Goal: Entertainment & Leisure: Consume media (video, audio)

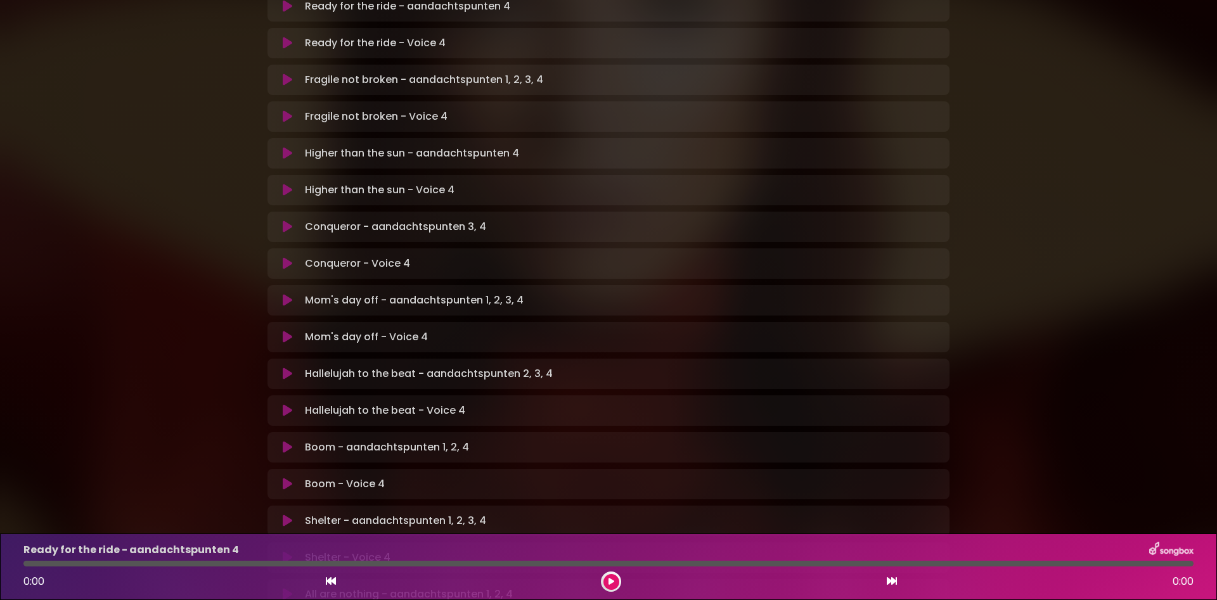
scroll to position [203, 0]
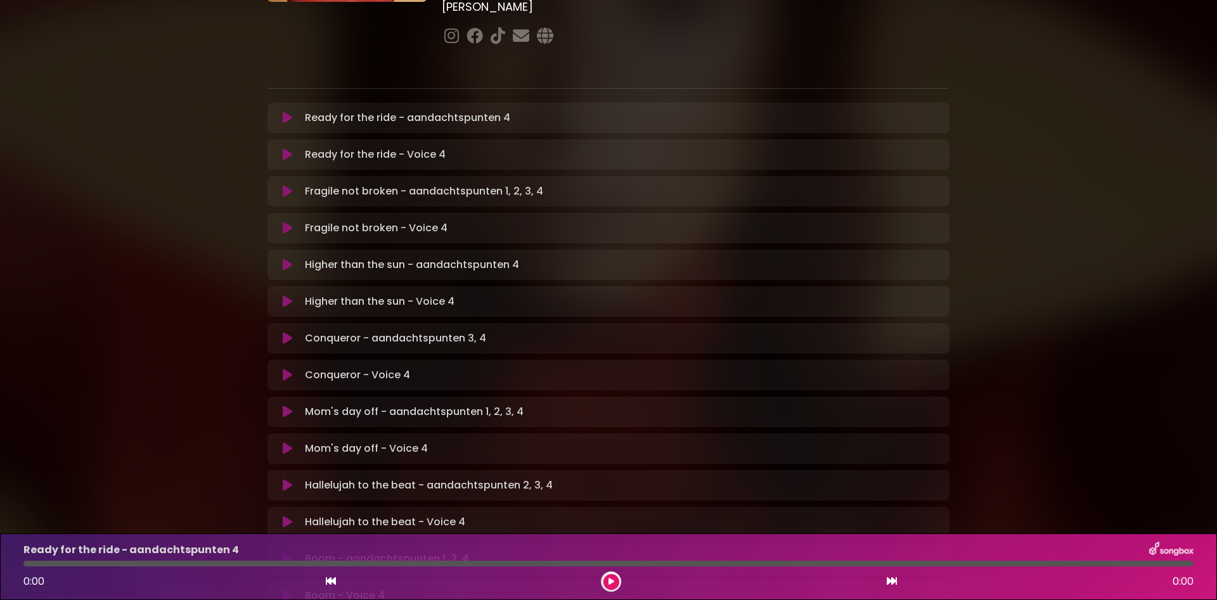
click at [286, 112] on icon at bounding box center [288, 118] width 10 height 13
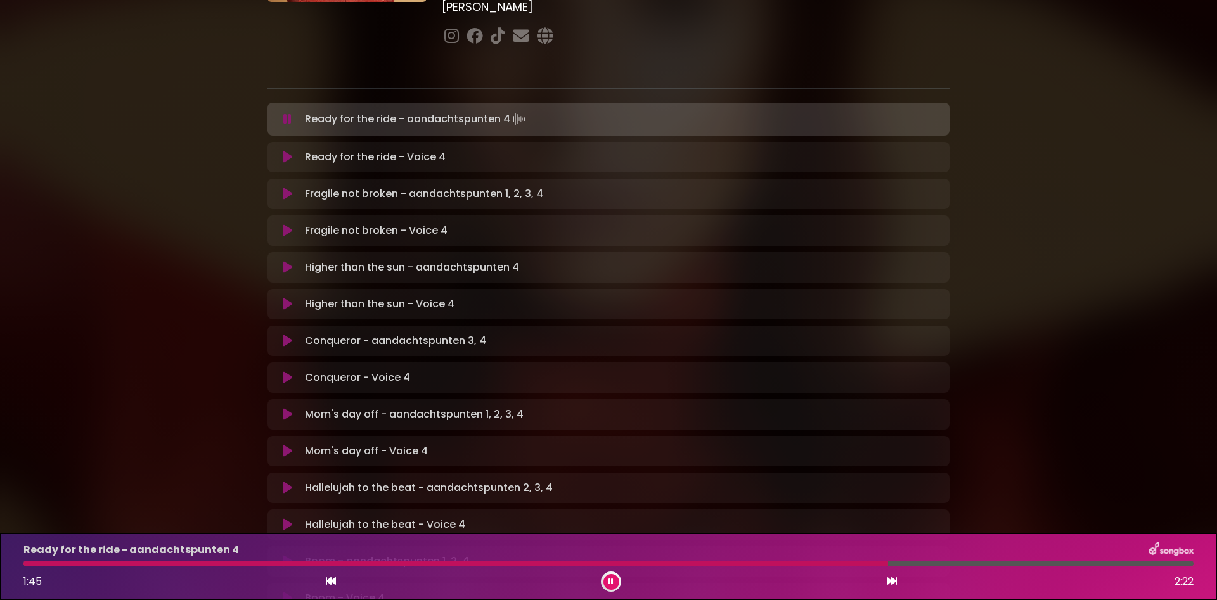
click at [324, 150] on p "Ready for the ride - Voice 4 Loading Track..." at bounding box center [375, 157] width 141 height 15
click at [284, 151] on icon at bounding box center [288, 157] width 10 height 13
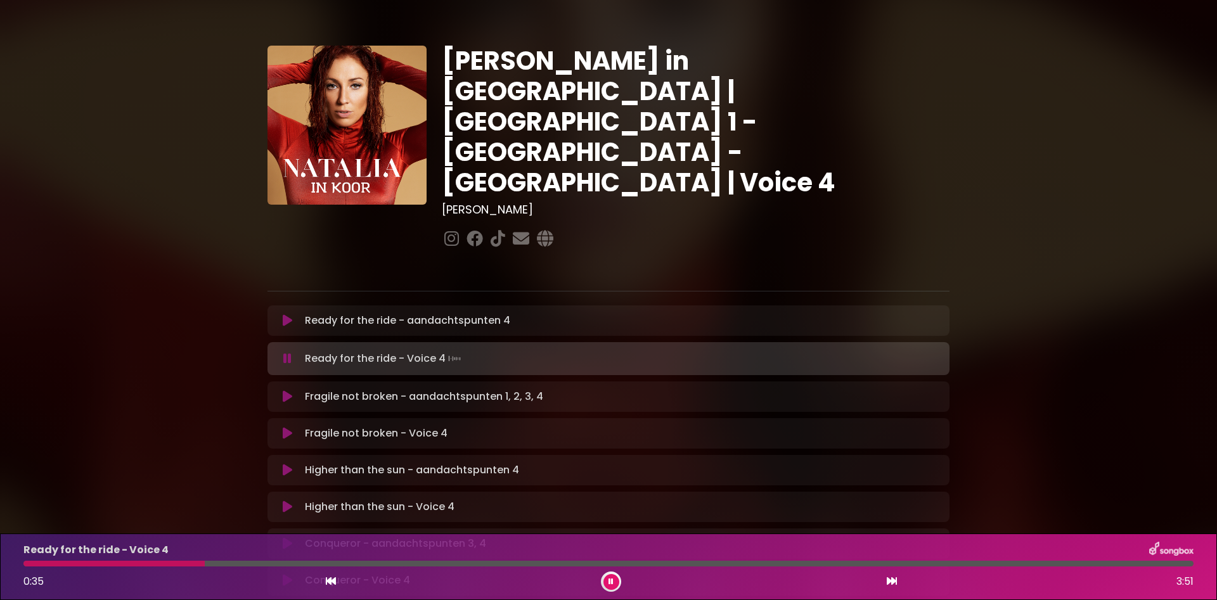
scroll to position [80, 0]
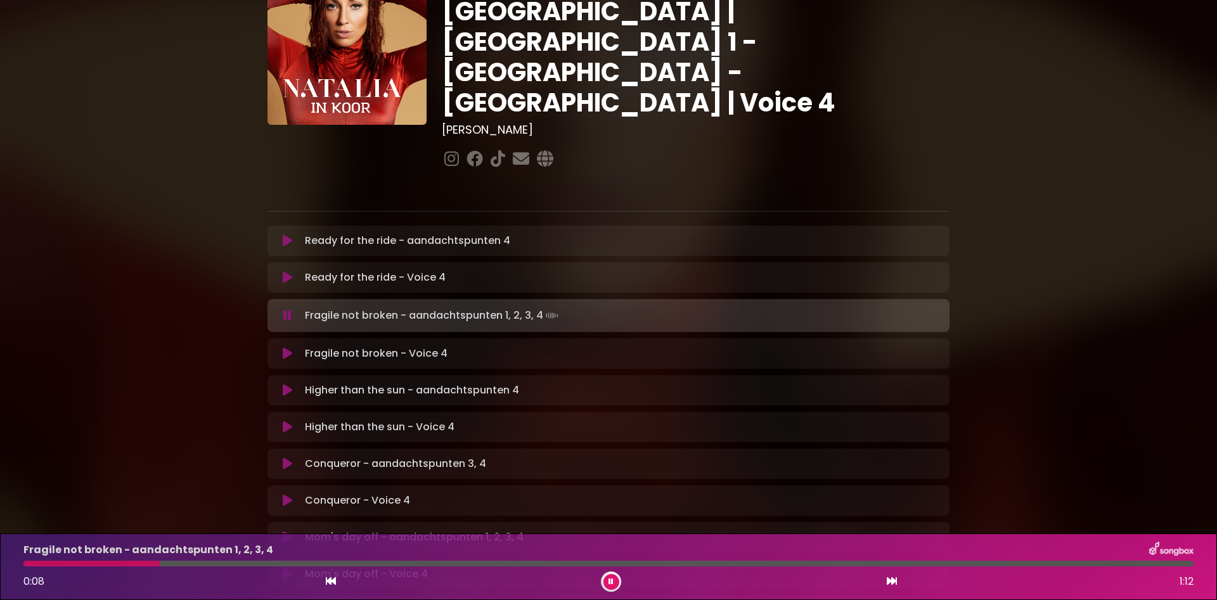
click at [294, 347] on button at bounding box center [287, 353] width 25 height 13
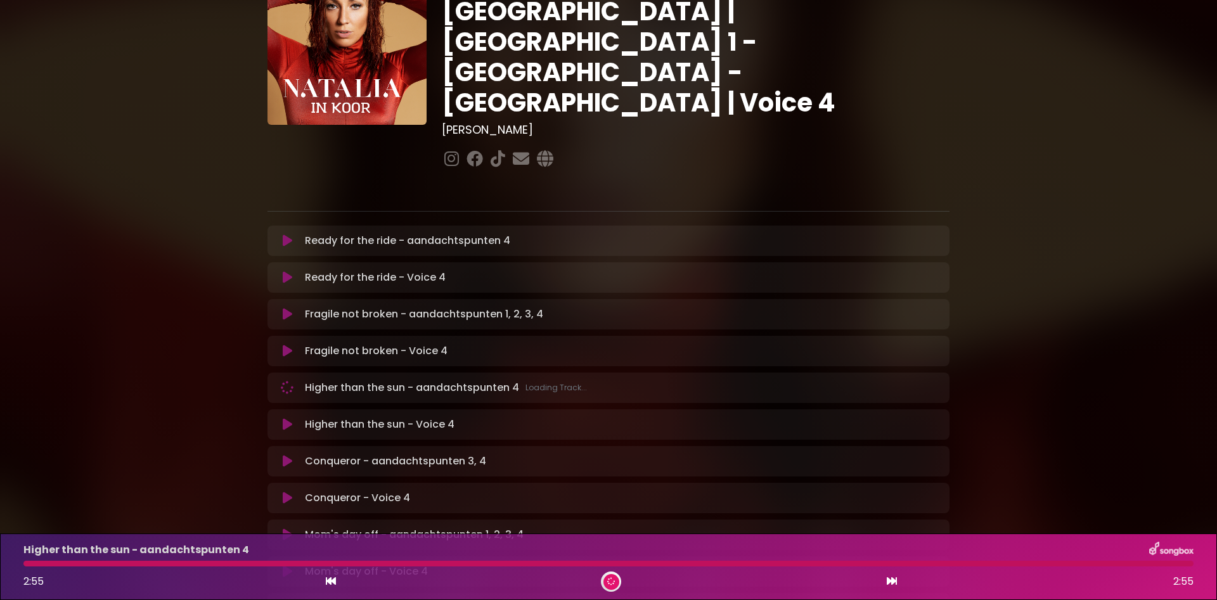
click at [334, 417] on p "Higher than the sun - Voice 4 Loading Track..." at bounding box center [380, 424] width 150 height 15
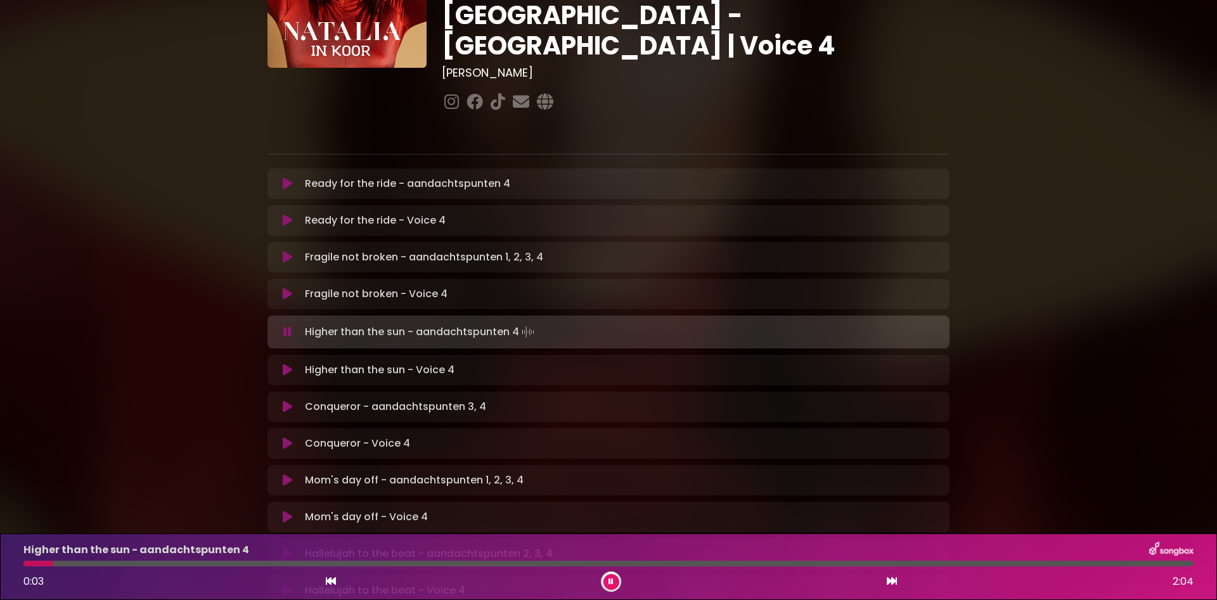
scroll to position [160, 0]
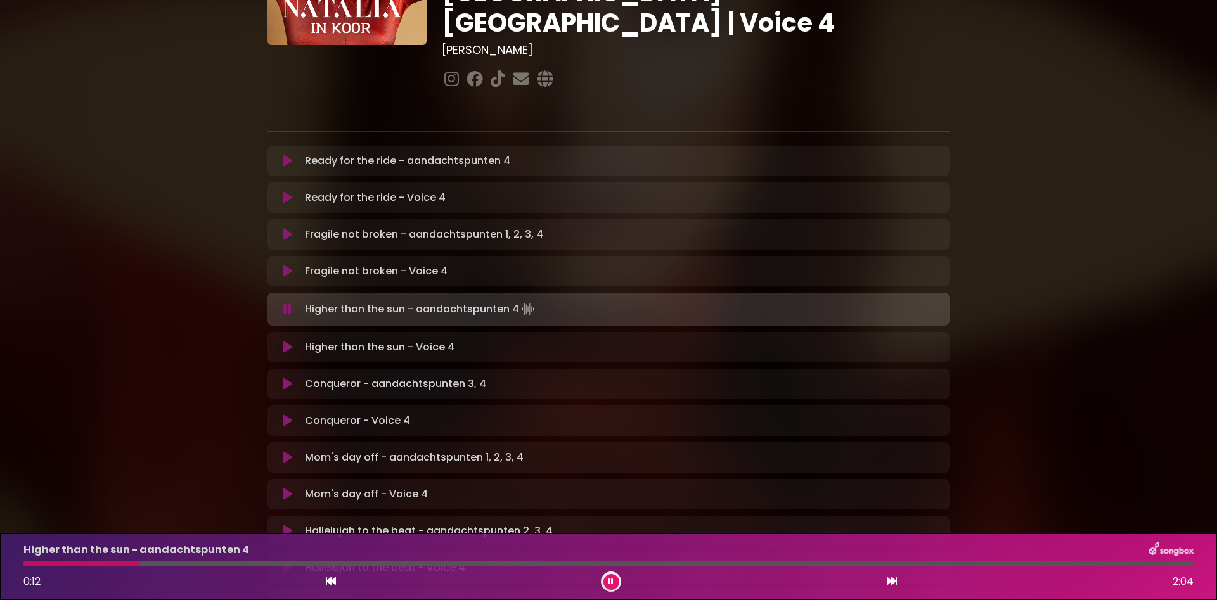
click at [281, 341] on button at bounding box center [287, 347] width 25 height 13
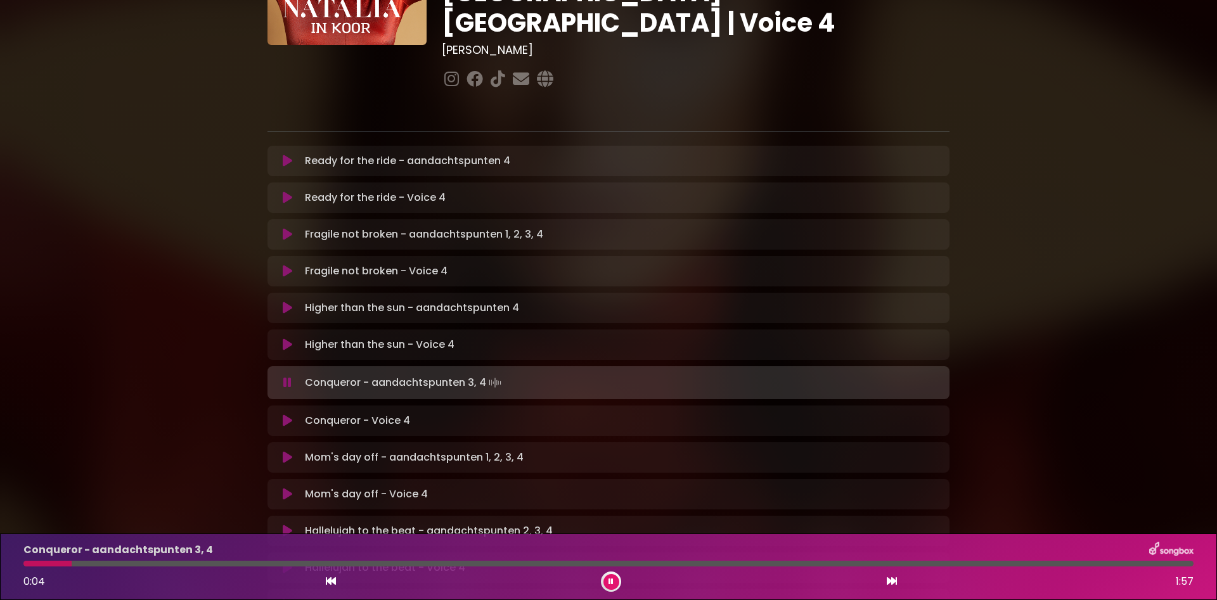
click at [279, 415] on button at bounding box center [287, 421] width 25 height 13
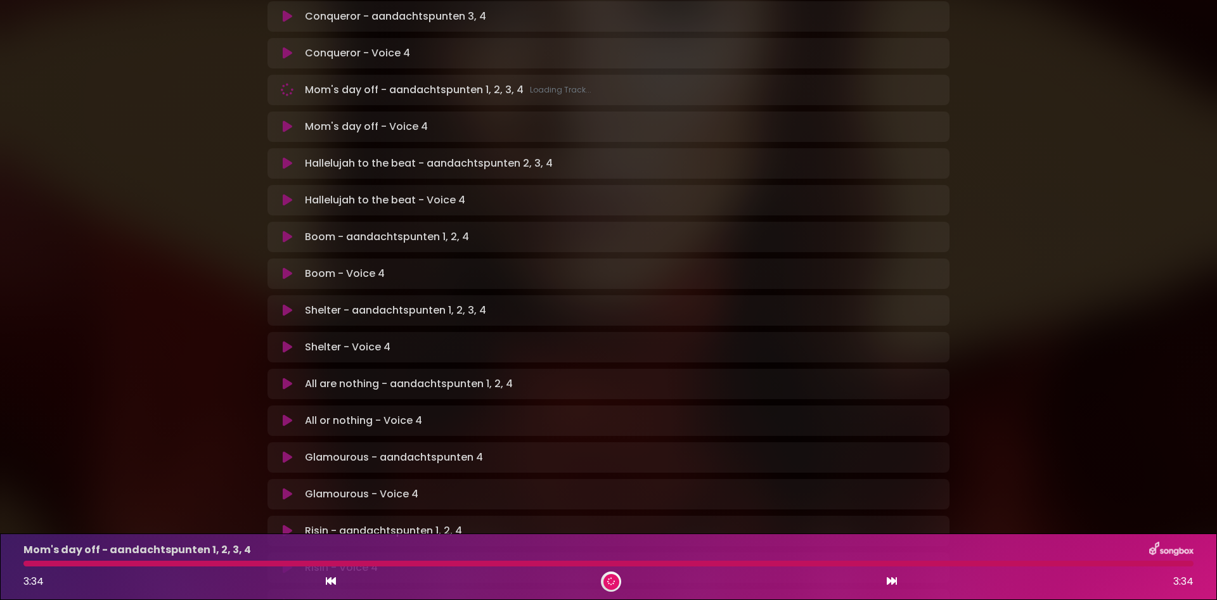
scroll to position [524, 0]
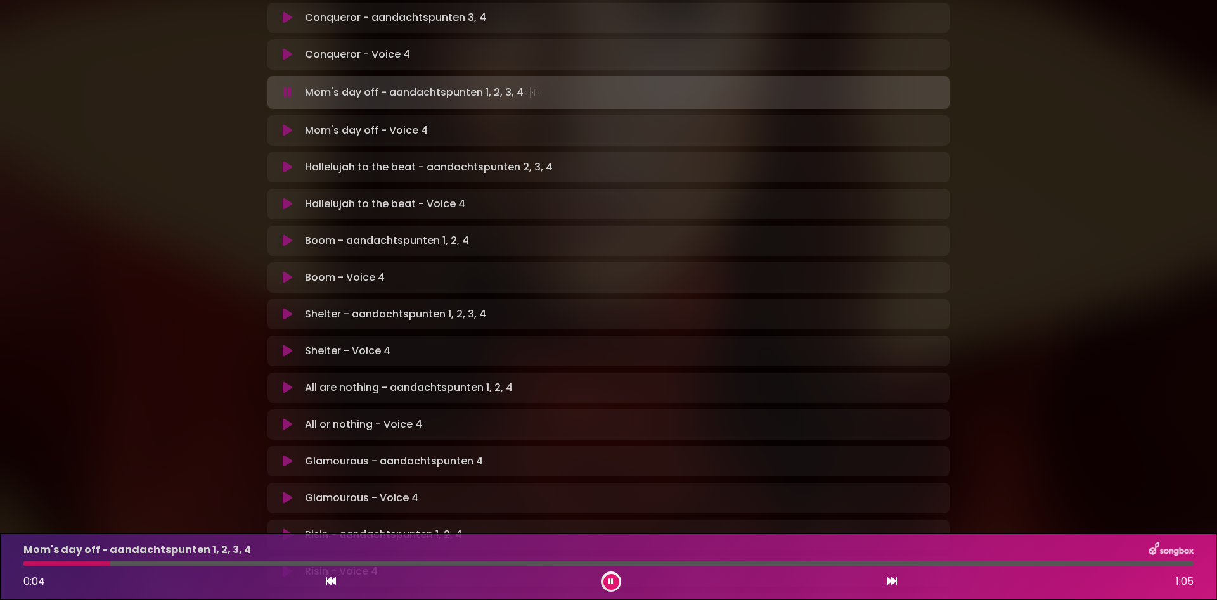
click at [365, 84] on p "Mom's day off - aandachtspunten 1, 2, 3, 4 Loading Track..." at bounding box center [423, 93] width 236 height 18
click at [146, 563] on div at bounding box center [89, 564] width 133 height 6
click at [612, 582] on icon at bounding box center [611, 582] width 5 height 8
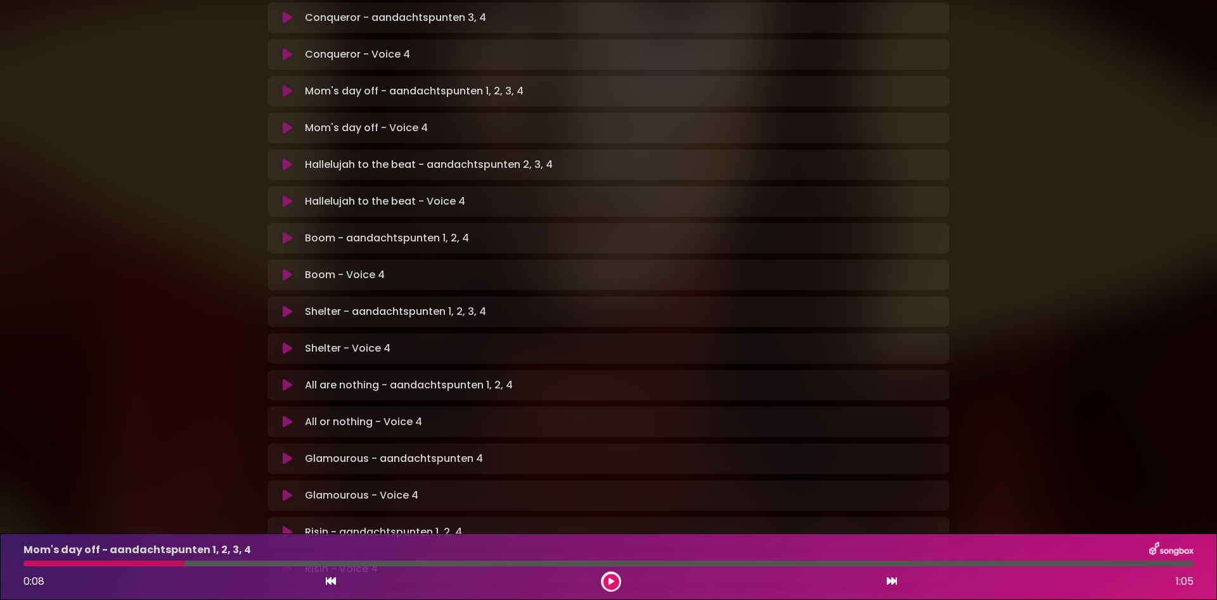
click at [609, 580] on icon at bounding box center [611, 582] width 6 height 8
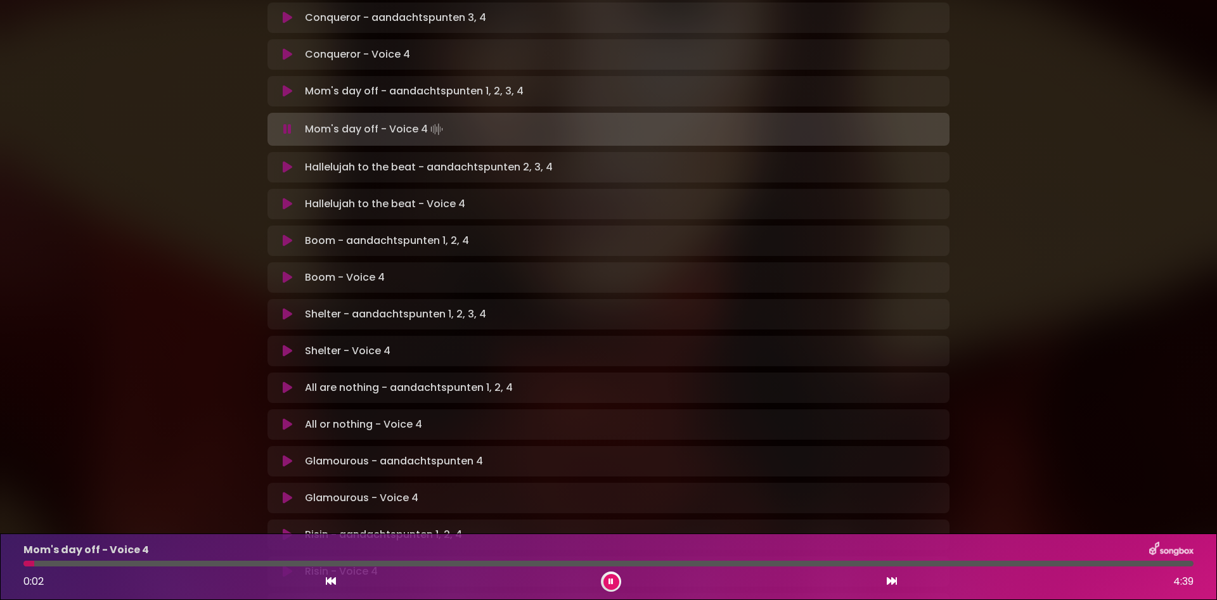
click at [609, 582] on button at bounding box center [612, 582] width 16 height 16
